Goal: Answer question/provide support

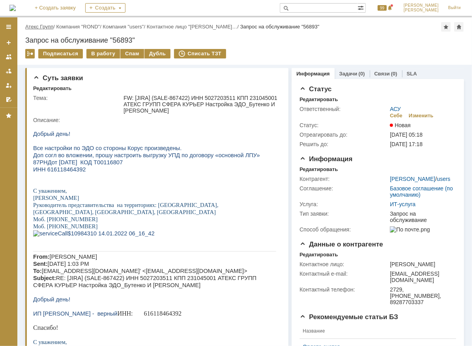
click at [48, 27] on link "Атекс Групп" at bounding box center [39, 27] width 28 height 6
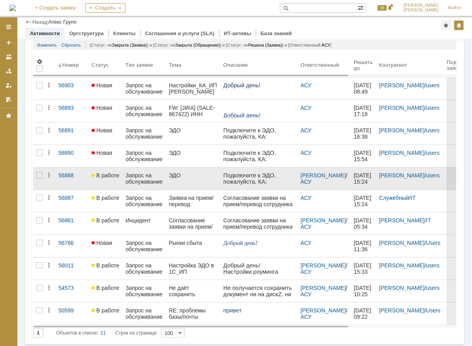
click at [208, 174] on div "ЭДО" at bounding box center [193, 175] width 48 height 6
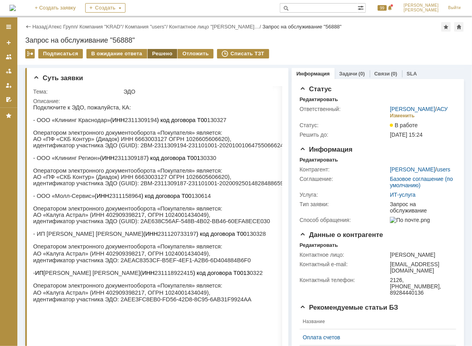
click at [152, 54] on div "Решено" at bounding box center [163, 53] width 30 height 9
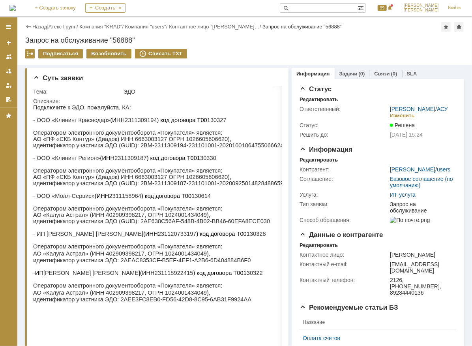
click at [65, 26] on link "Атекс Групп" at bounding box center [63, 27] width 28 height 6
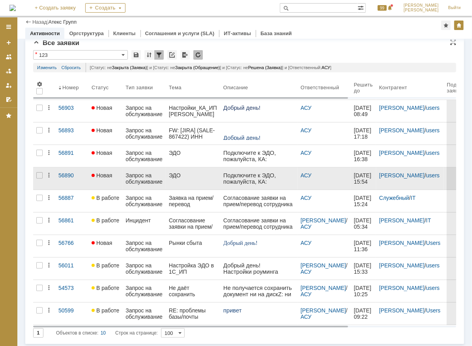
click at [185, 175] on div "ЭДО" at bounding box center [193, 175] width 48 height 6
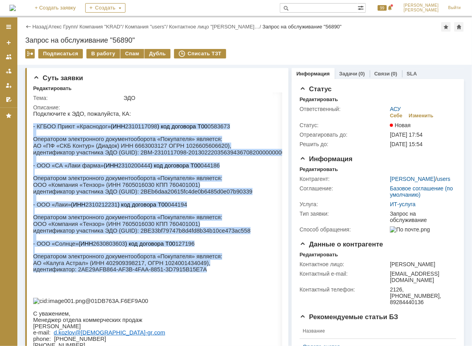
drag, startPoint x: 189, startPoint y: 281, endPoint x: 34, endPoint y: 123, distance: 221.6
click at [34, 123] on div "Подключите к ЭДО, пожалуйста, КА: - КГБОО Приют «Краснодог» (ИНН 2310117098 ) к…" at bounding box center [171, 267] width 276 height 315
copy div "- LOREM Ipsum «Dolorsita» (CON 4211603230 ) adi elitsedd E18 6667405 Temporinci…"
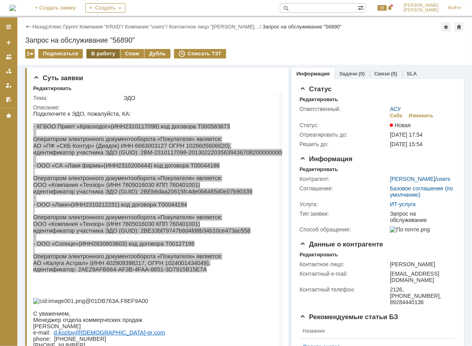
click at [96, 54] on div "В работу" at bounding box center [103, 53] width 34 height 9
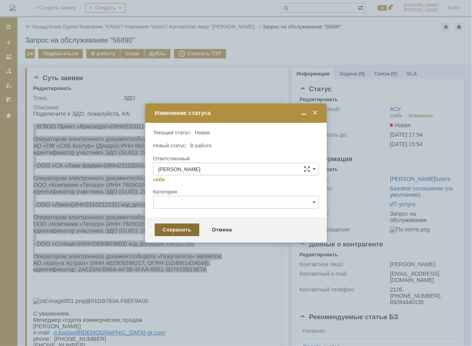
click at [181, 225] on div "Сохранить" at bounding box center [177, 229] width 45 height 13
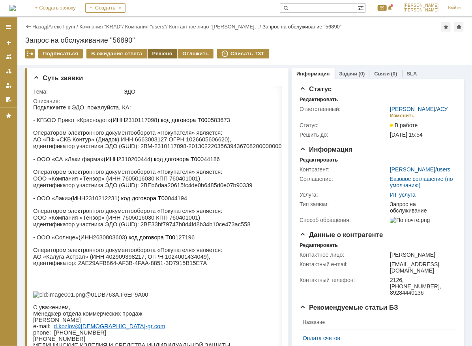
click at [155, 53] on div "Решено" at bounding box center [163, 53] width 30 height 9
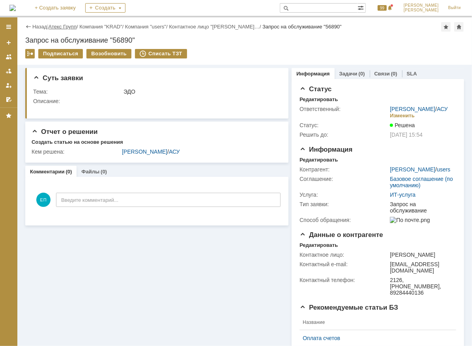
click at [72, 28] on link "Атекс Групп" at bounding box center [63, 27] width 28 height 6
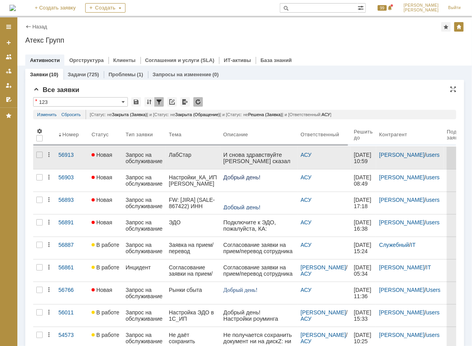
click at [240, 156] on p "И снова здравствуйте" at bounding box center [258, 154] width 71 height 6
click at [232, 159] on p "[PERSON_NAME] сказал что принял" at bounding box center [258, 163] width 71 height 13
click at [153, 154] on div "Запрос на обслуживание" at bounding box center [144, 158] width 37 height 13
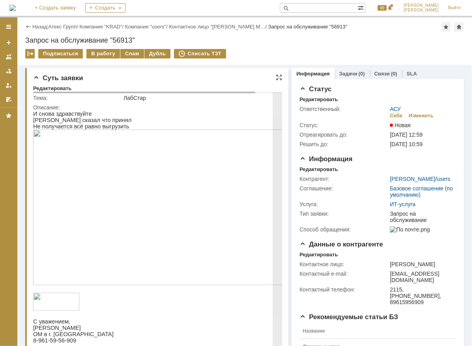
click at [149, 124] on p "Не получается всё равно выгрузить" at bounding box center [171, 126] width 276 height 6
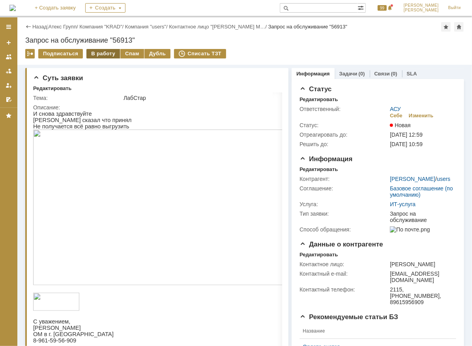
click at [99, 51] on div "В работу" at bounding box center [103, 53] width 34 height 9
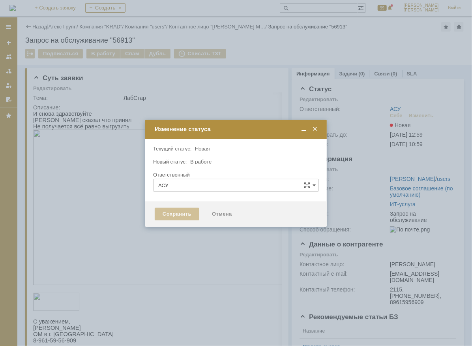
type input "[PERSON_NAME]"
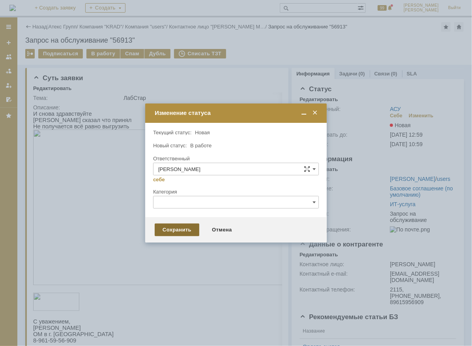
click at [168, 225] on div "Сохранить" at bounding box center [177, 229] width 45 height 13
